Goal: Information Seeking & Learning: Check status

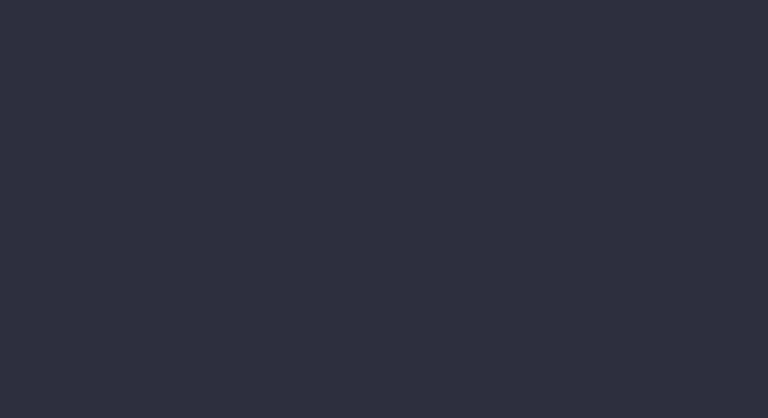
click at [72, 130] on li "Items Report" at bounding box center [94, 121] width 114 height 18
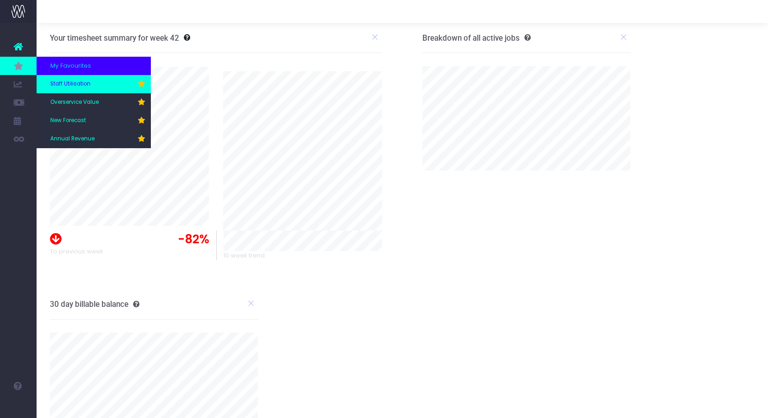
click at [67, 87] on span "Staff Utilisation" at bounding box center [70, 84] width 40 height 8
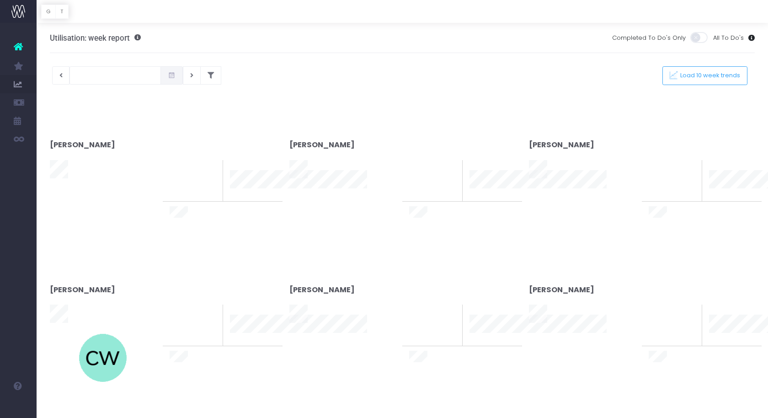
type input "[DATE]"
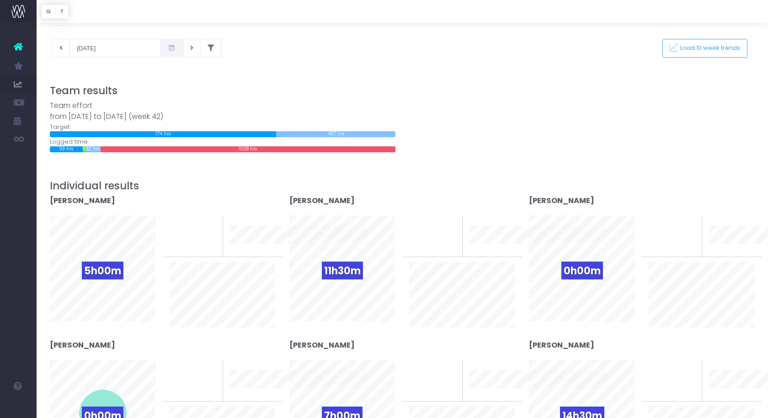
scroll to position [28, 0]
click at [200, 52] on button at bounding box center [210, 47] width 21 height 18
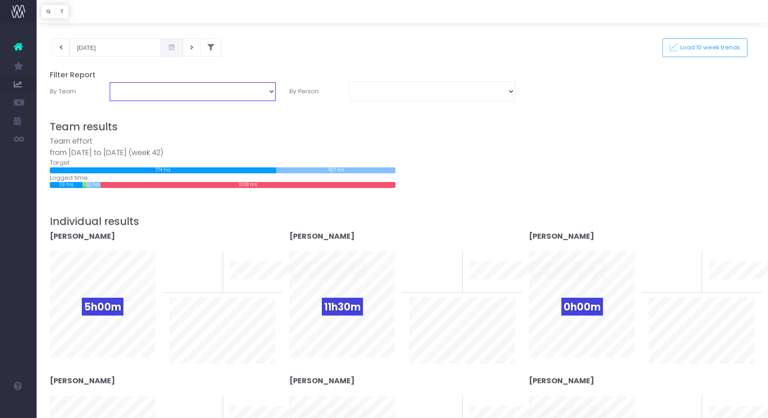
click at [227, 98] on select "Business Administration Creative Strategy and Production Development Film Marke…" at bounding box center [193, 91] width 166 height 18
select select "Project Management"
click at [110, 82] on select "Business Administration Creative Strategy and Production Development Film Marke…" at bounding box center [193, 91] width 166 height 18
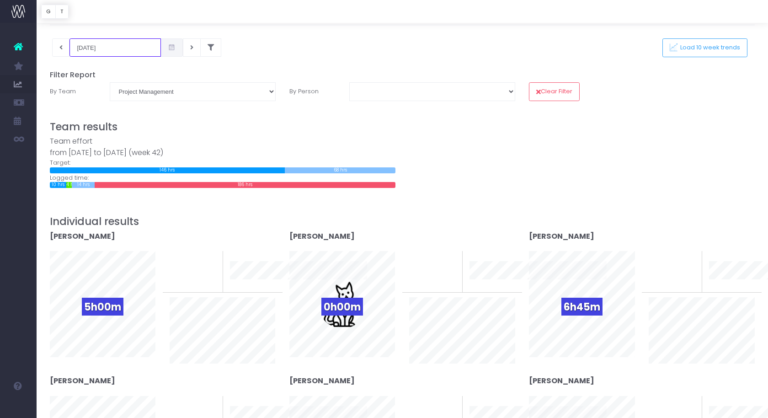
click at [98, 43] on input "[DATE]" at bounding box center [114, 47] width 91 height 18
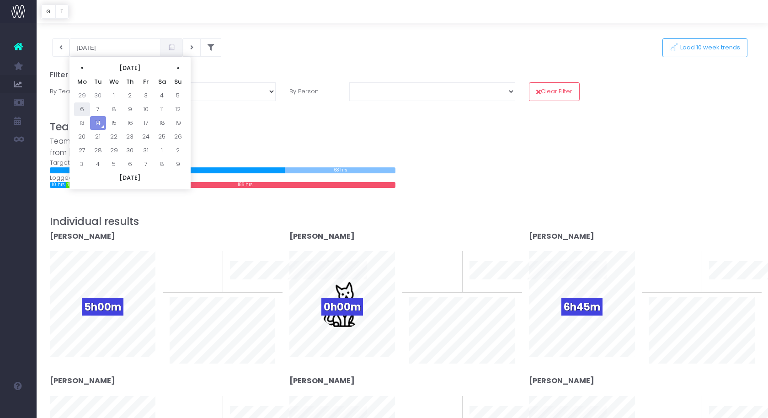
click at [81, 108] on td "6" at bounding box center [82, 109] width 16 height 14
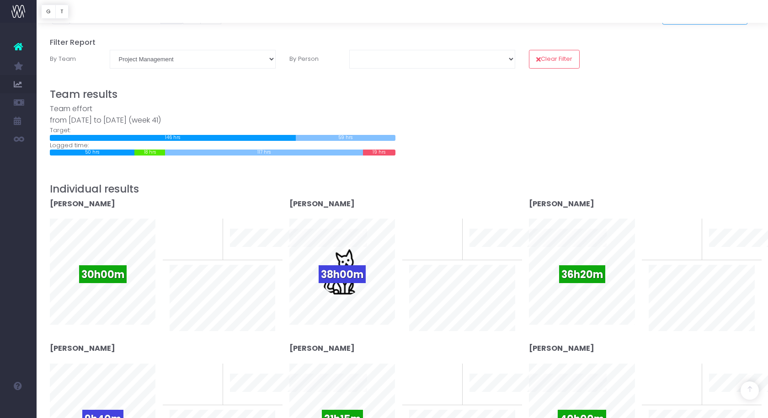
scroll to position [0, 0]
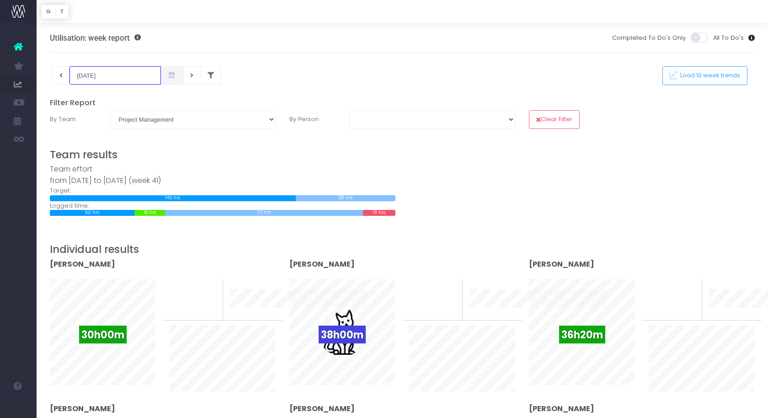
click at [126, 73] on input "[DATE]" at bounding box center [114, 75] width 91 height 18
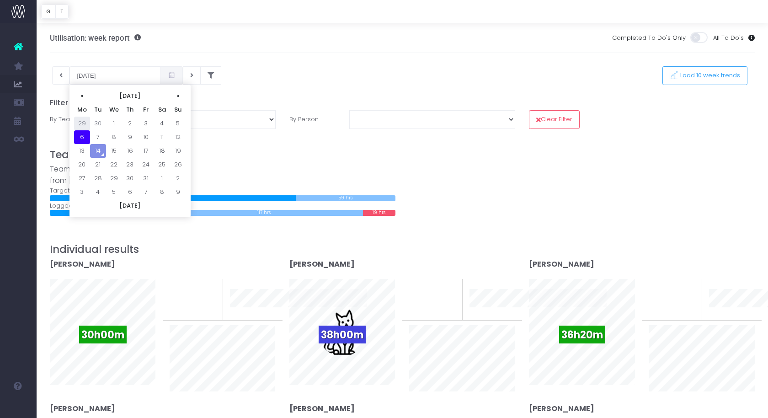
click at [80, 125] on td "29" at bounding box center [82, 124] width 16 height 14
type input "[DATE]"
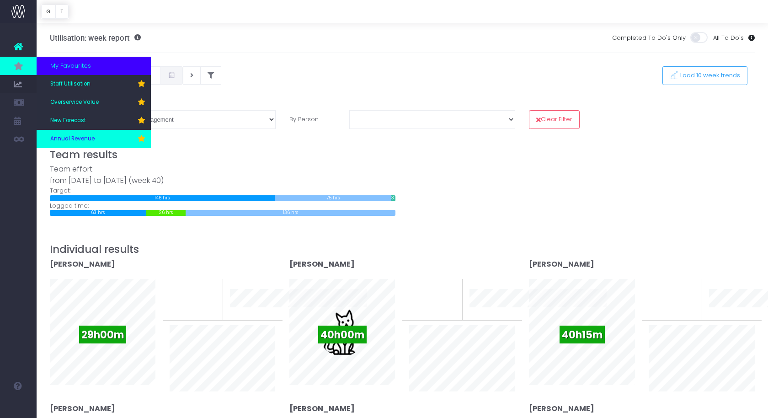
click at [81, 137] on span "Annual Revenue" at bounding box center [72, 139] width 44 height 8
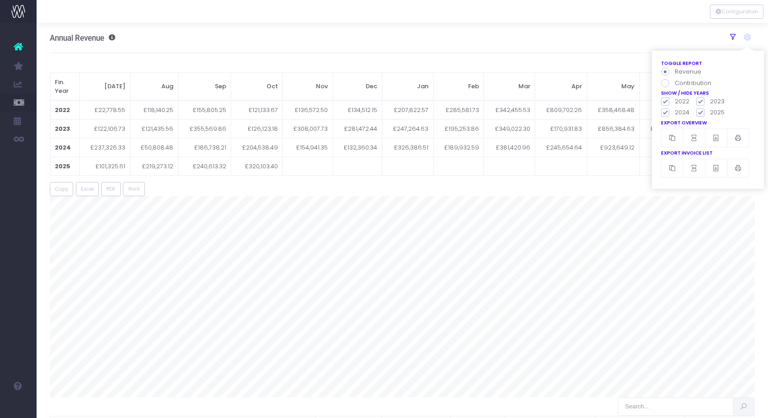
click at [734, 36] on icon at bounding box center [732, 37] width 8 height 8
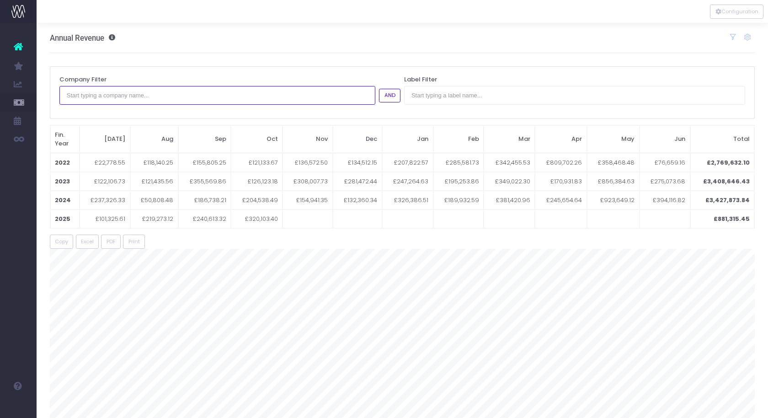
click at [352, 93] on input "text" at bounding box center [217, 95] width 316 height 18
type input "dia"
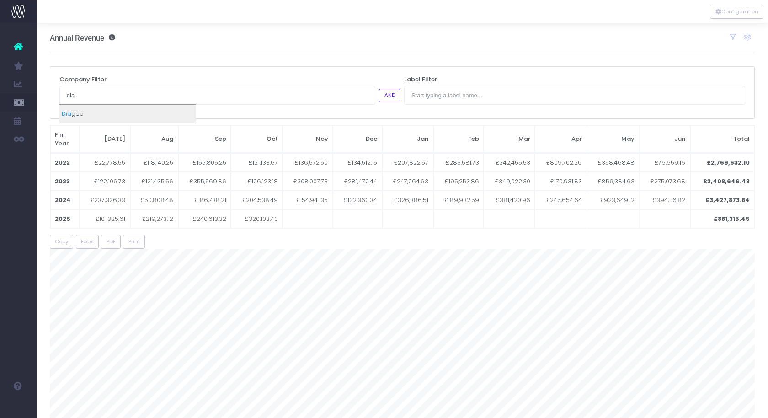
click at [191, 112] on div "Dia geo" at bounding box center [127, 114] width 136 height 18
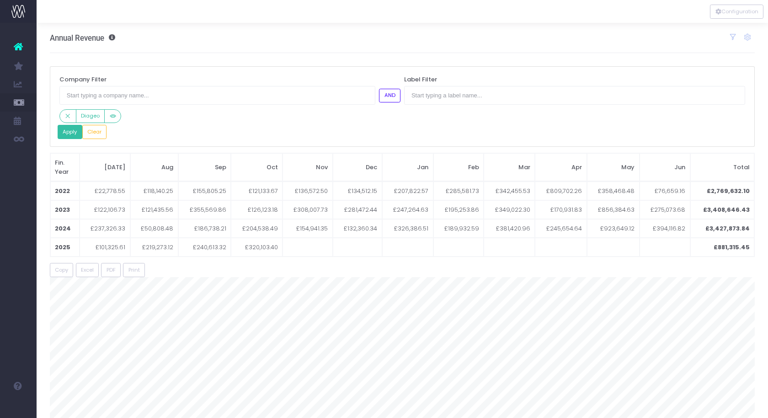
click at [75, 129] on button "Apply" at bounding box center [70, 132] width 25 height 14
